Goal: Transaction & Acquisition: Purchase product/service

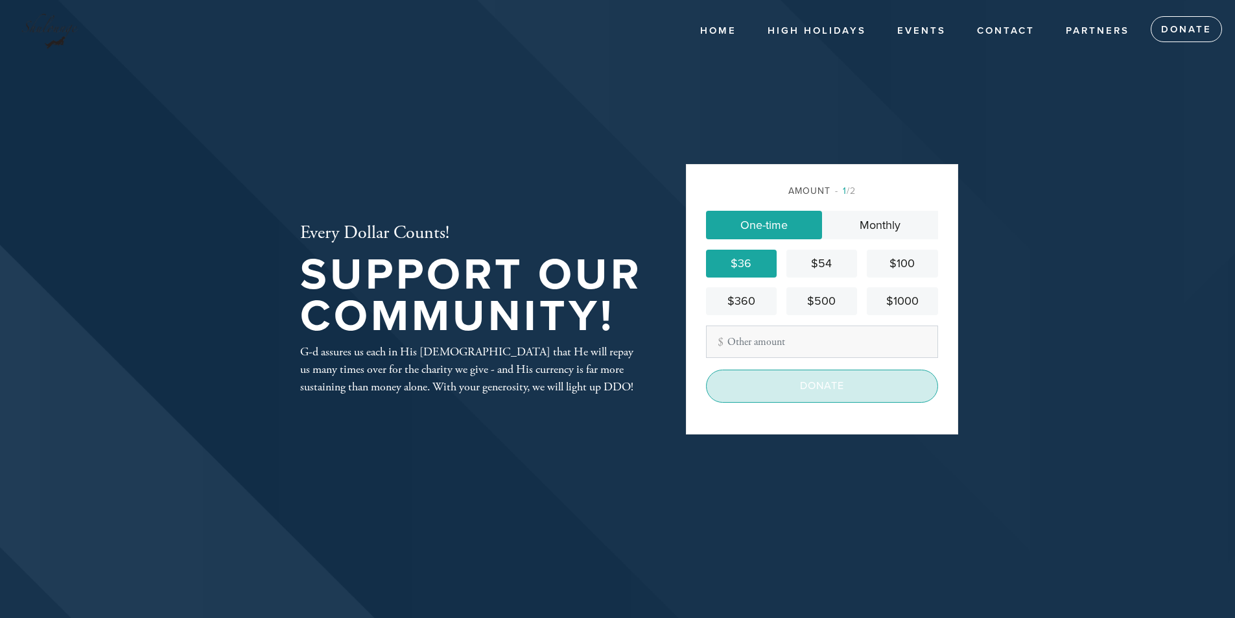
click at [758, 380] on input "Donate" at bounding box center [822, 386] width 232 height 32
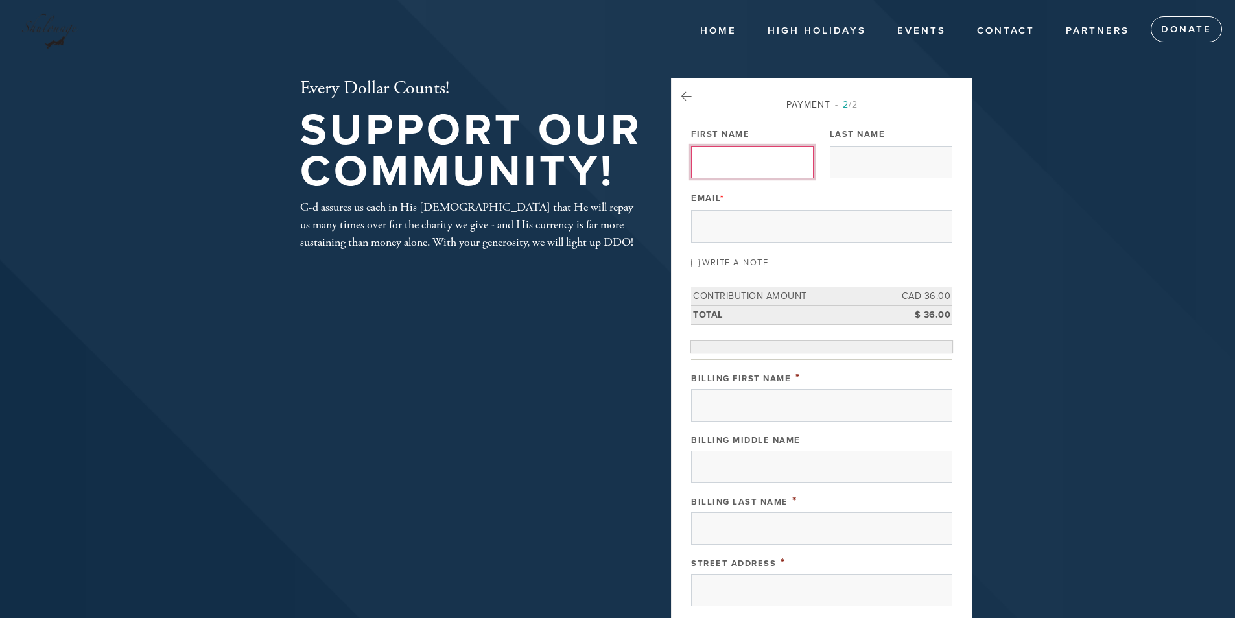
click at [724, 162] on input "First Name" at bounding box center [752, 162] width 123 height 32
type input "Howard"
type input "Phillips"
type input "howardphillips58@gmail.com"
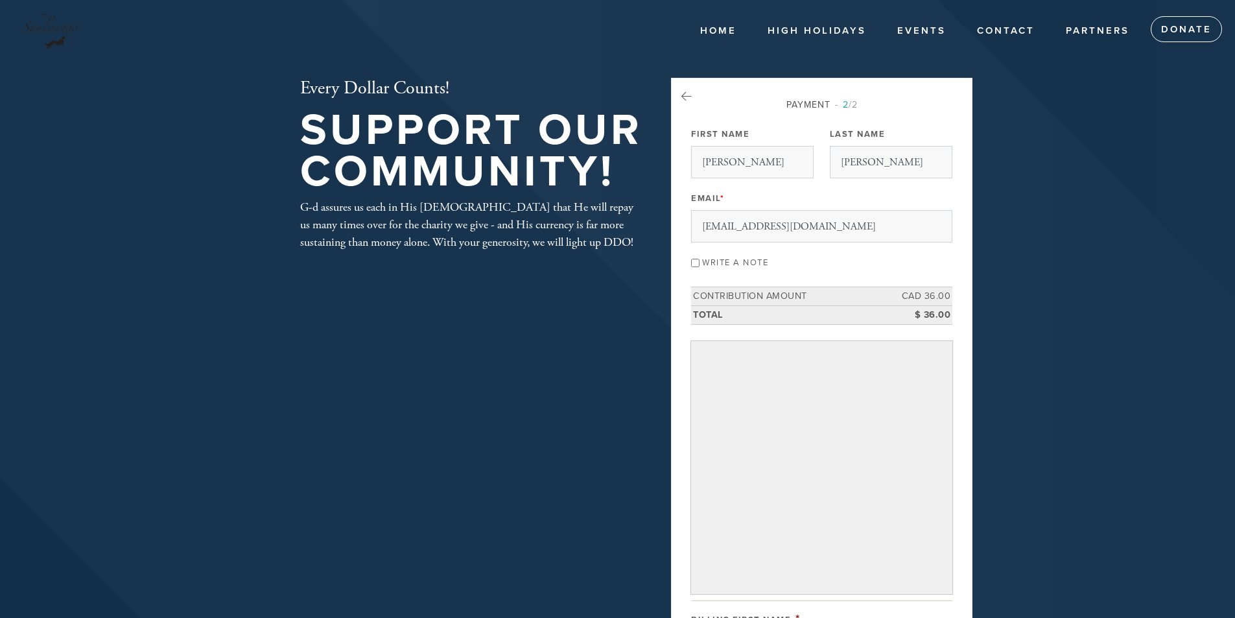
click at [700, 261] on input "Write a note" at bounding box center [695, 263] width 8 height 8
checkbox input "true"
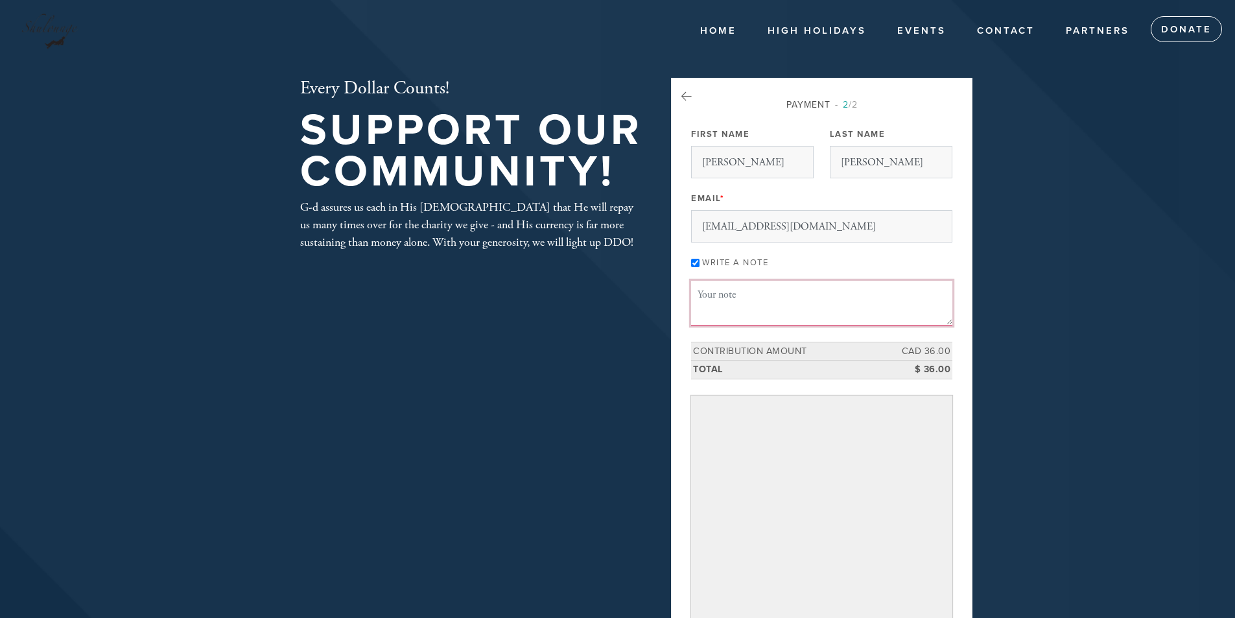
click at [722, 295] on textarea "Message or dedication" at bounding box center [821, 303] width 261 height 44
click at [802, 298] on textarea "In appreciation of the Aliyah during Yom Kippur" at bounding box center [821, 303] width 261 height 44
click at [802, 293] on textarea "In appreciation of the Levi Aliyah during Yom Kippur" at bounding box center [821, 303] width 261 height 44
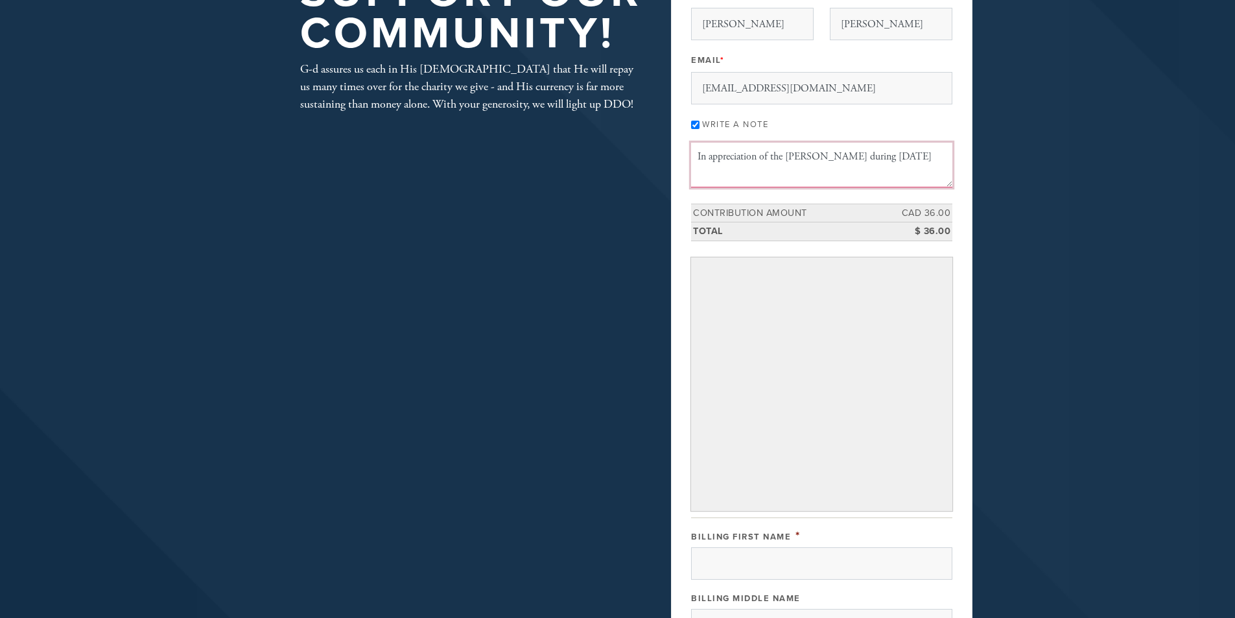
scroll to position [208, 0]
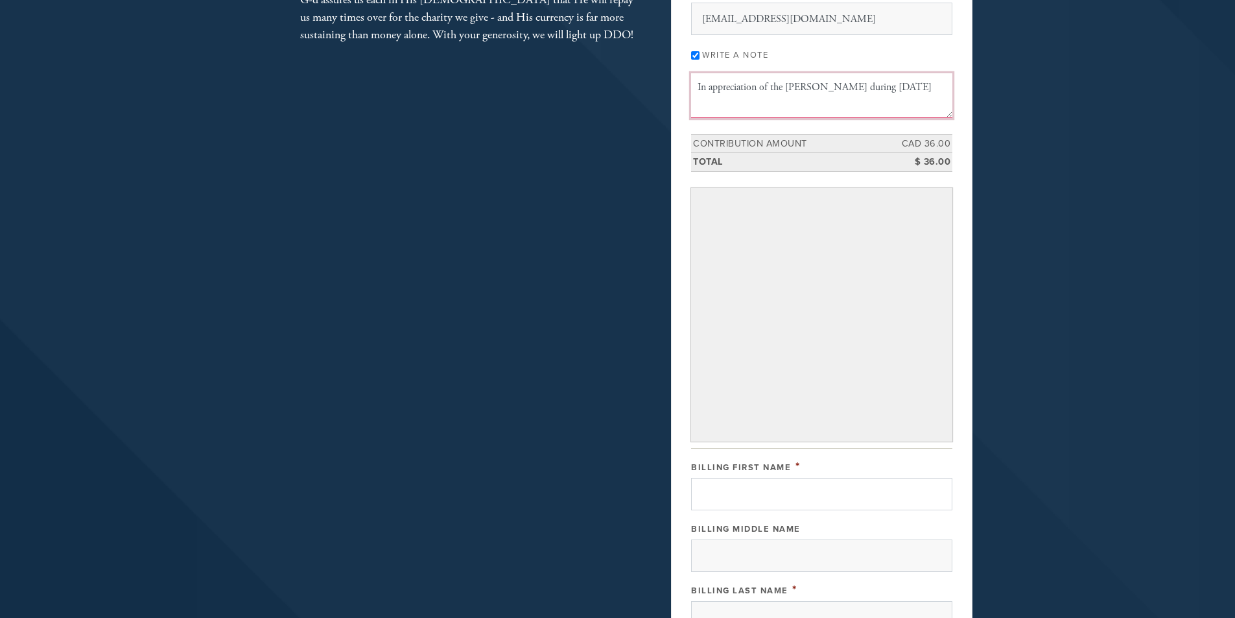
type textarea "In appreciation of the Levi Aliyah during Yom Kippur"
click at [755, 488] on input "Billing First Name" at bounding box center [821, 494] width 261 height 32
type input "Howard"
type input "Phillips"
type input "4825 Rue Paul-Pouliot"
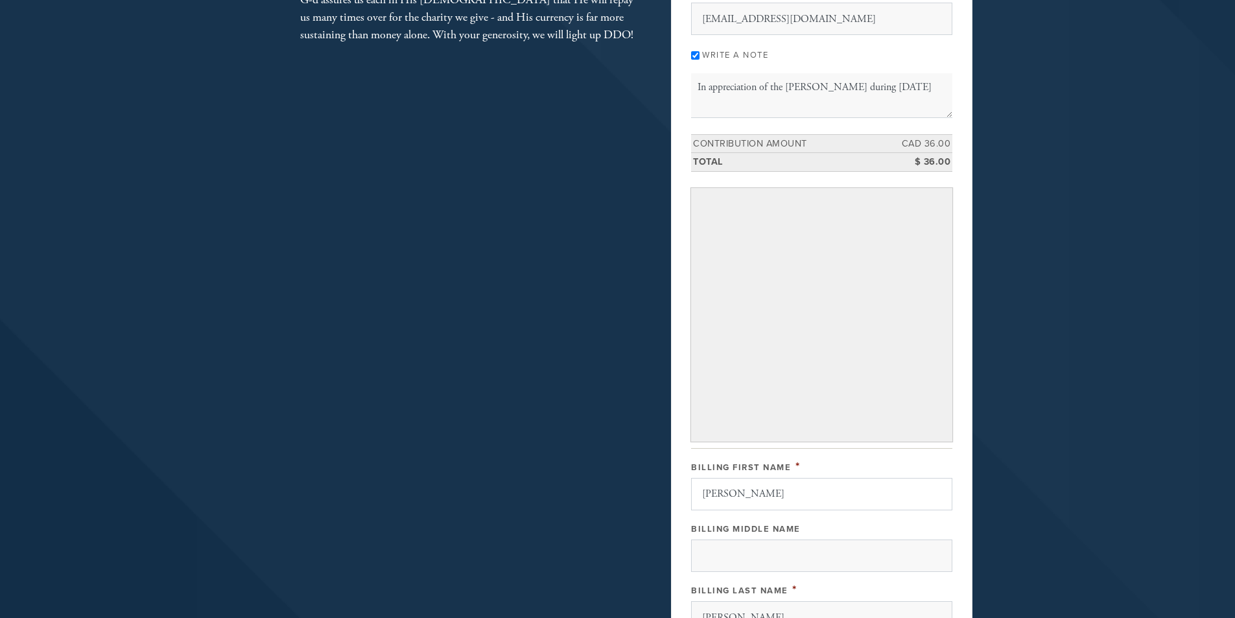
type input "Montréal"
type input "Canada"
type input "QC"
type input "H9K 0A7"
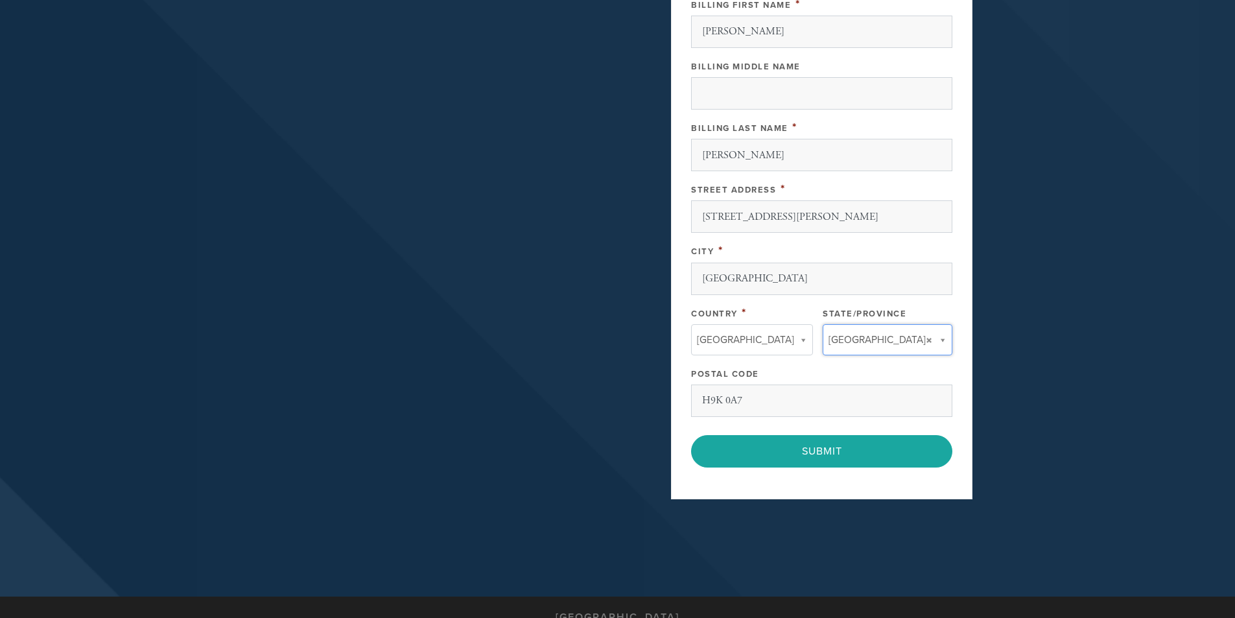
type input "QC"
type input "Canada"
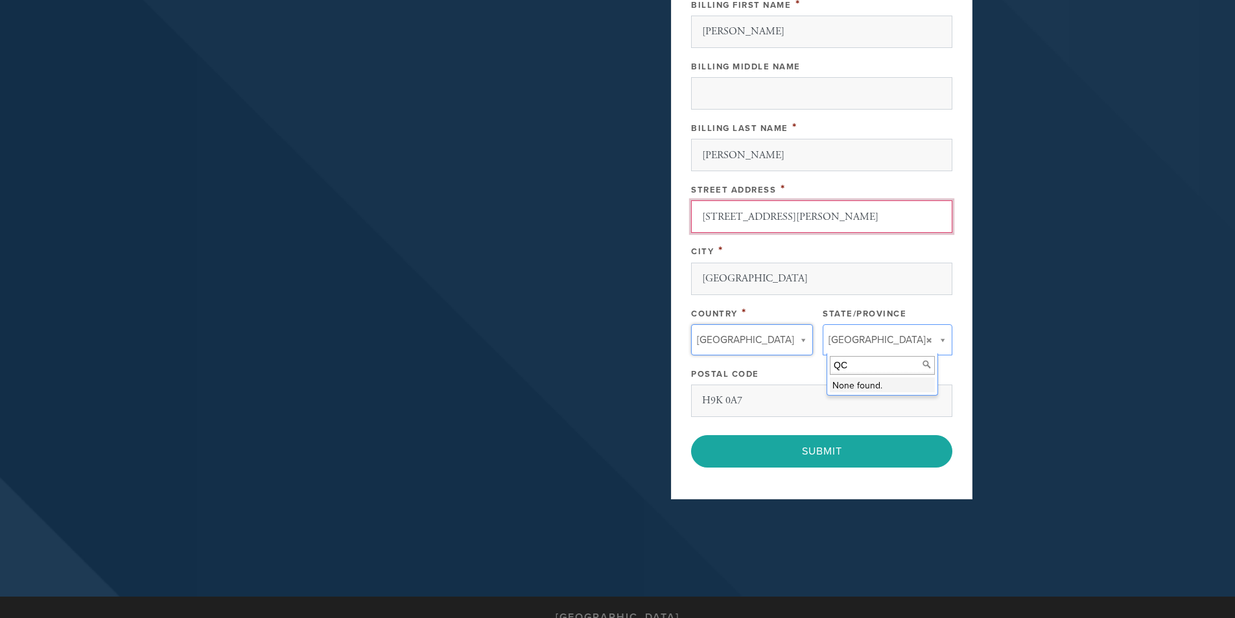
click at [813, 219] on input "4825 Rue Paul-Pouliot" at bounding box center [821, 216] width 261 height 32
type input "4825 Rue Paul-Pouliot Apt.117"
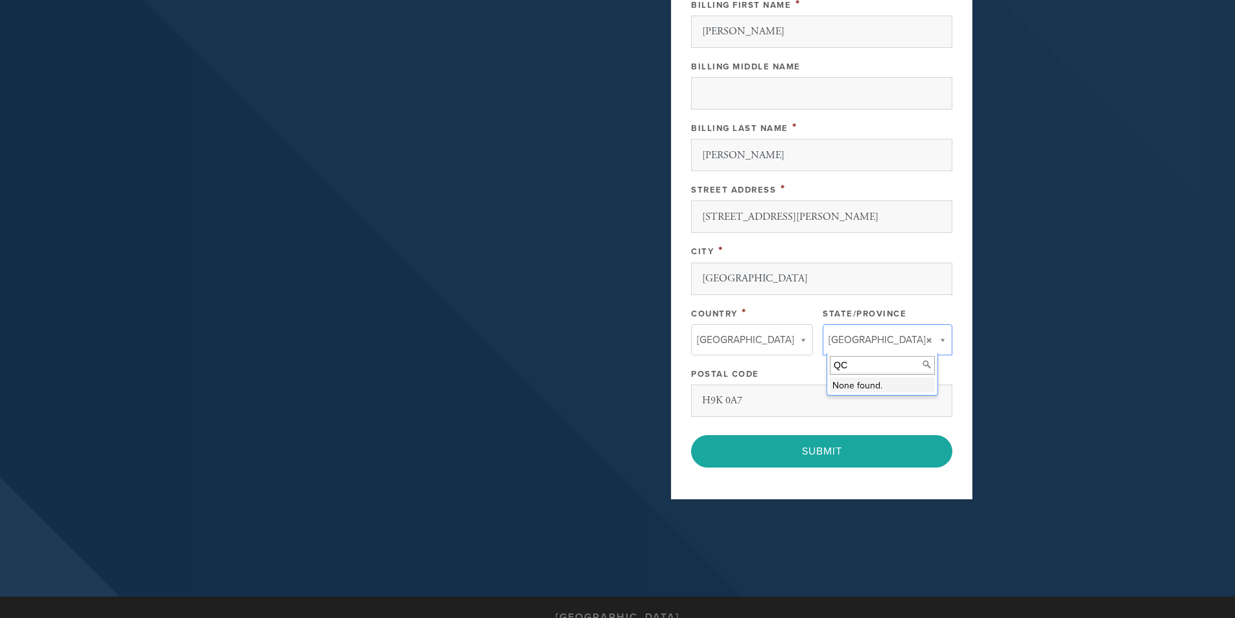
click at [864, 368] on input "QC" at bounding box center [882, 365] width 105 height 19
click at [761, 281] on input "Montréal" at bounding box center [821, 279] width 261 height 32
type input "Pierrefonds"
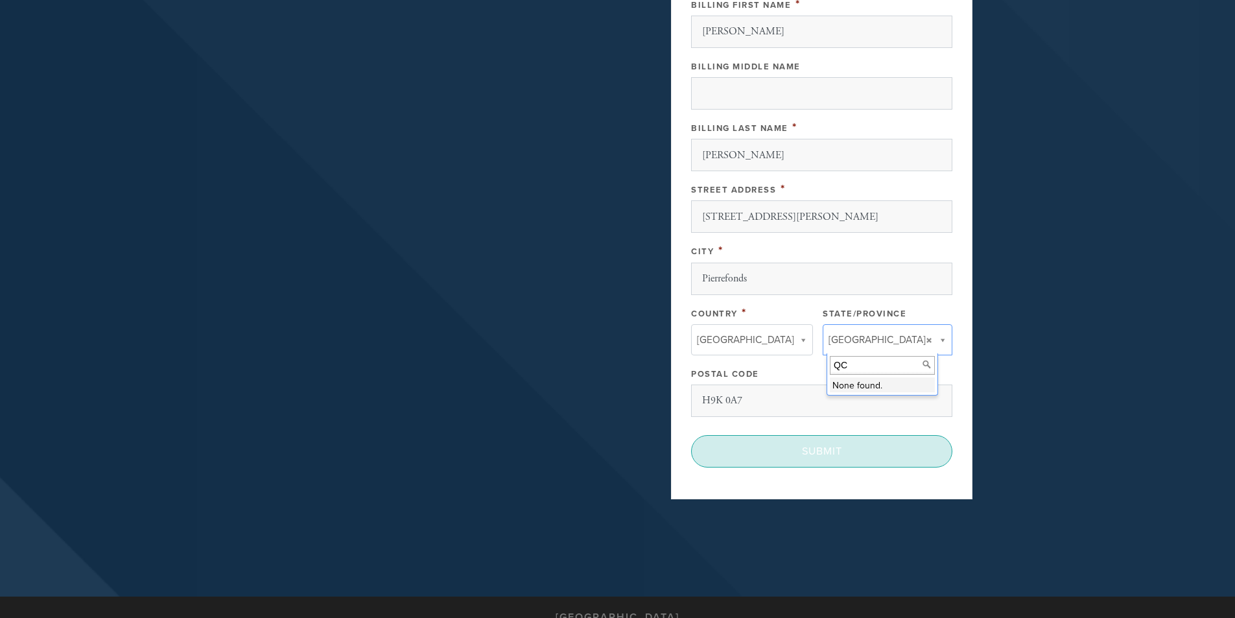
click at [816, 453] on input "Submit" at bounding box center [821, 451] width 261 height 32
